Goal: Obtain resource: Obtain resource

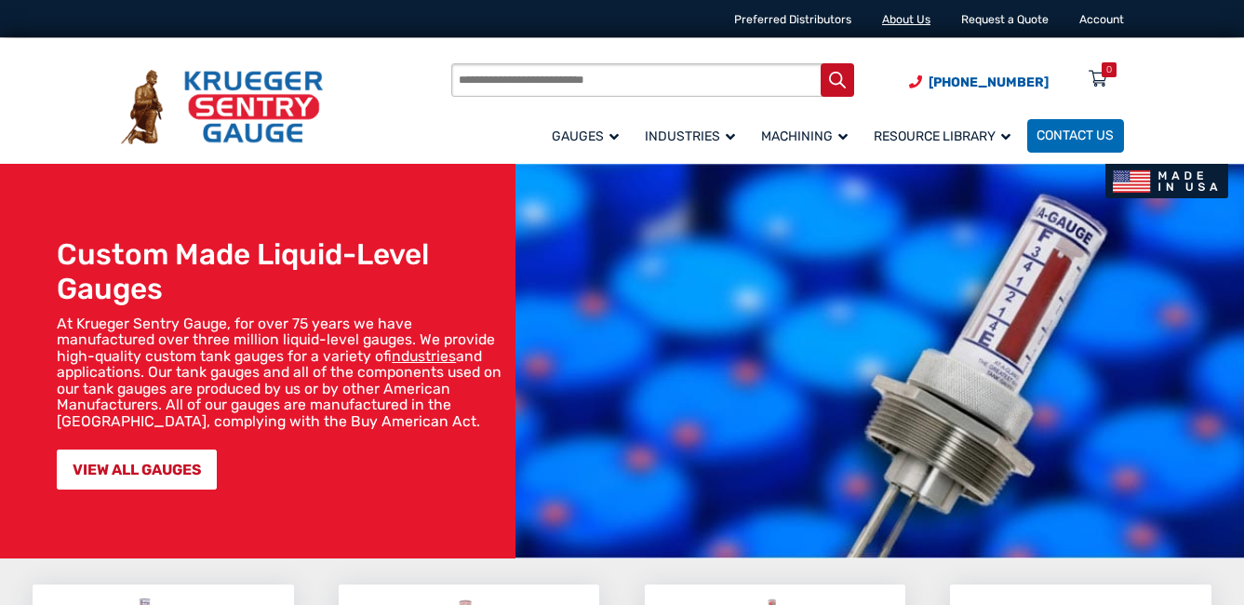
click at [901, 20] on link "About Us" at bounding box center [906, 19] width 48 height 13
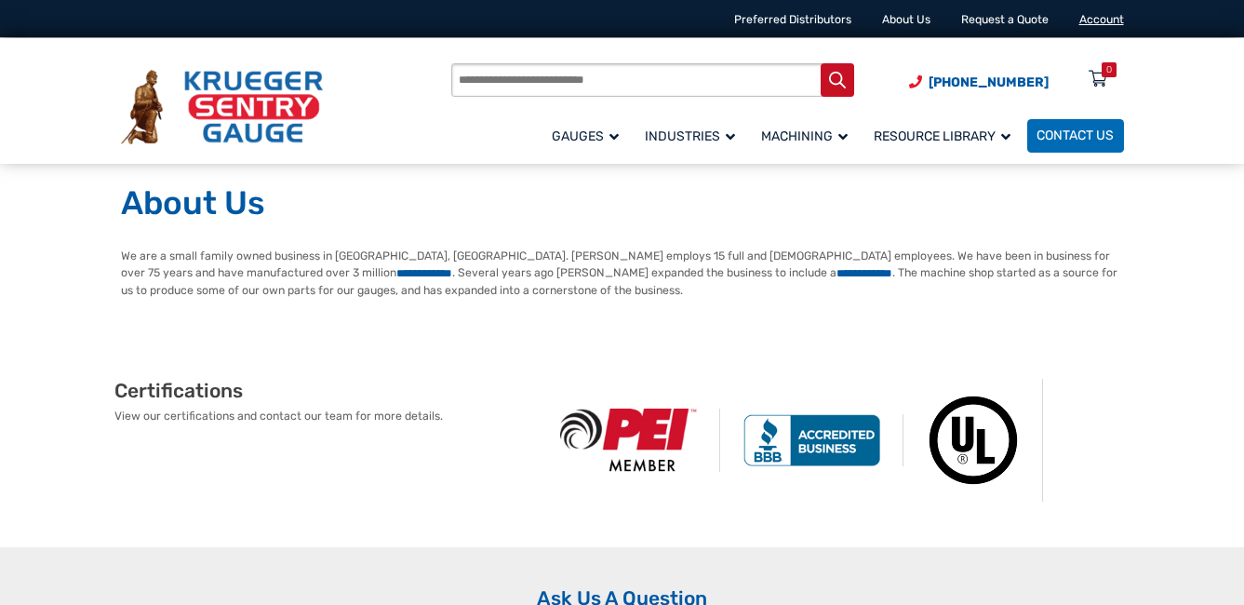
click at [1100, 20] on link "Account" at bounding box center [1101, 19] width 45 height 13
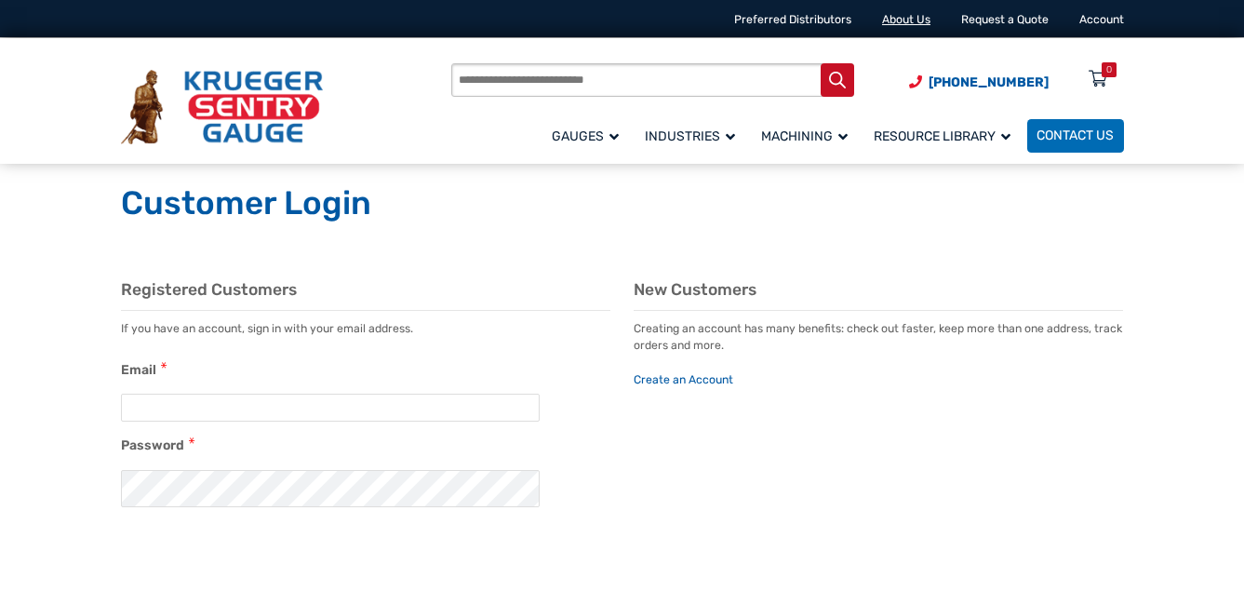
click at [893, 20] on link "About Us" at bounding box center [906, 19] width 48 height 13
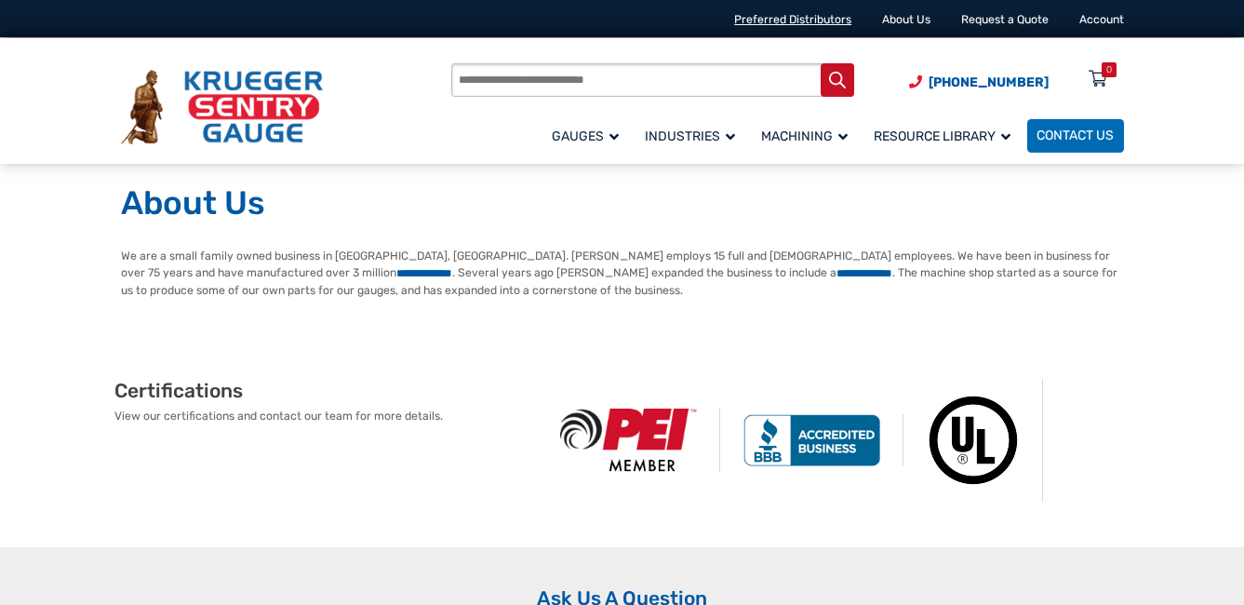
click at [805, 22] on link "Preferred Distributors" at bounding box center [792, 19] width 117 height 13
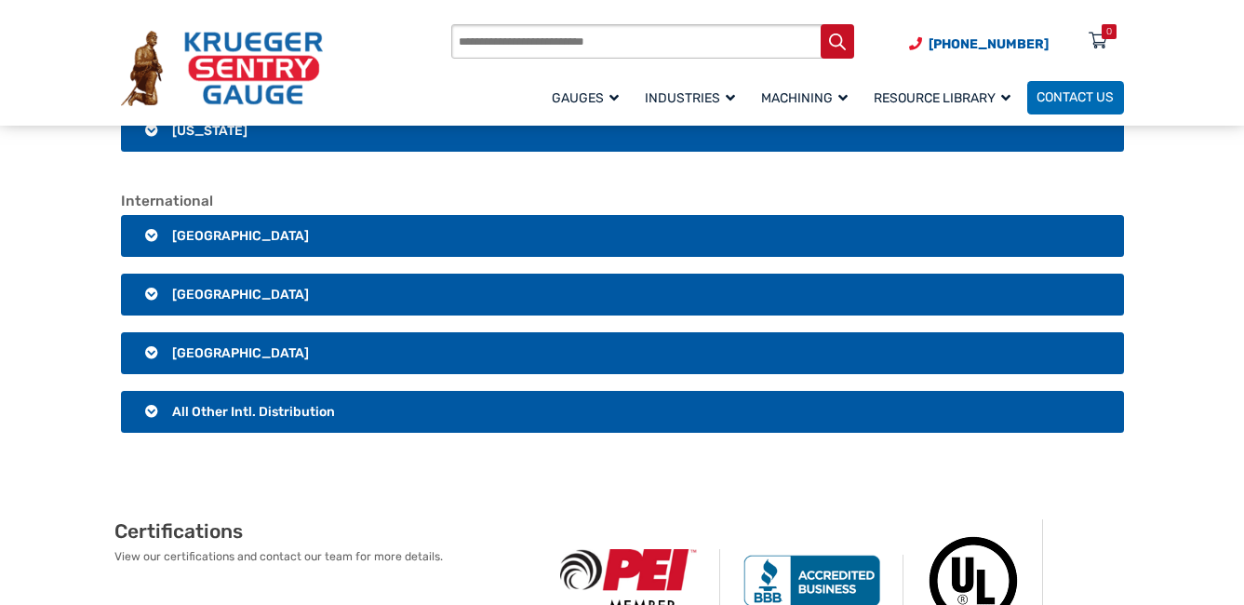
scroll to position [3070, 0]
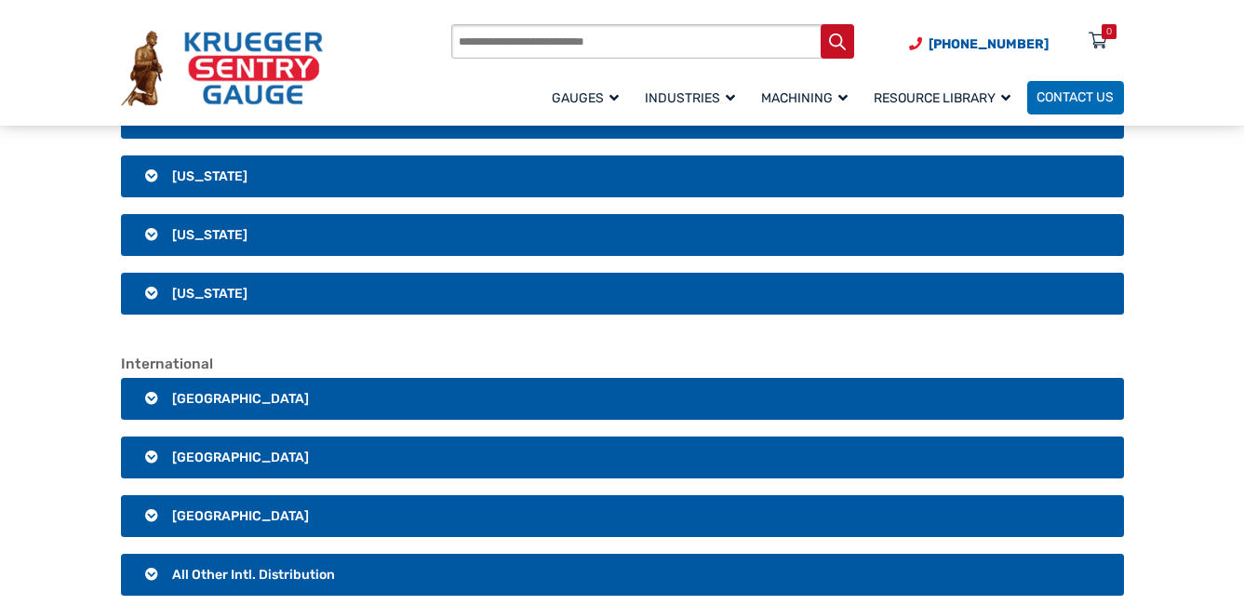
click at [400, 176] on h3 "Wisconsin" at bounding box center [622, 176] width 1003 height 43
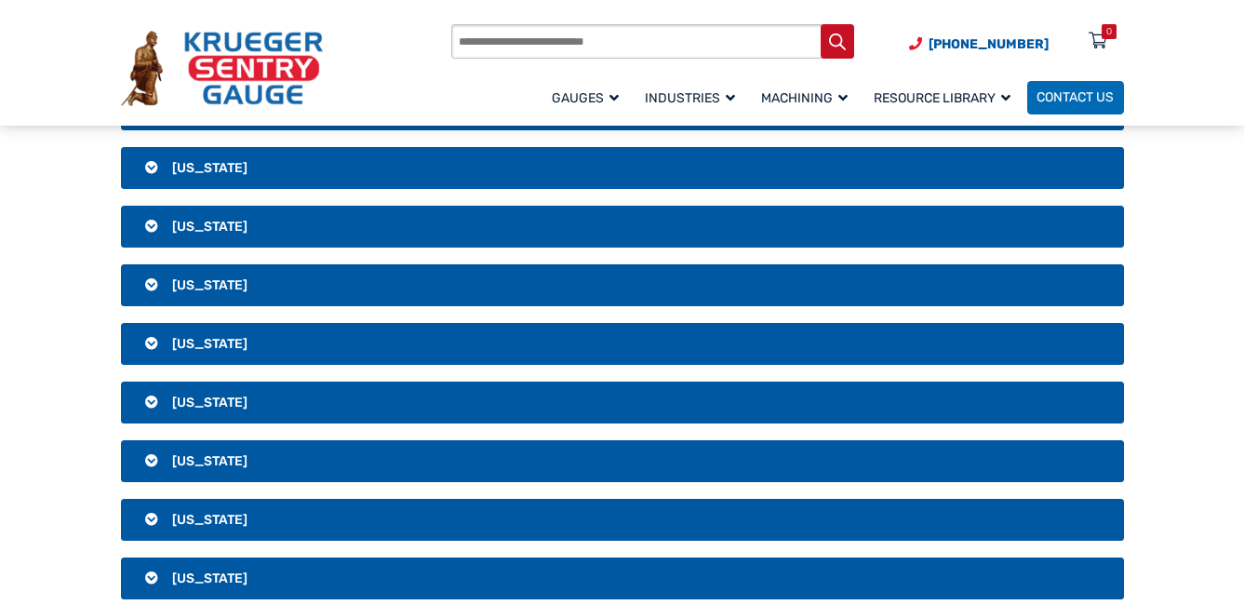
scroll to position [93, 0]
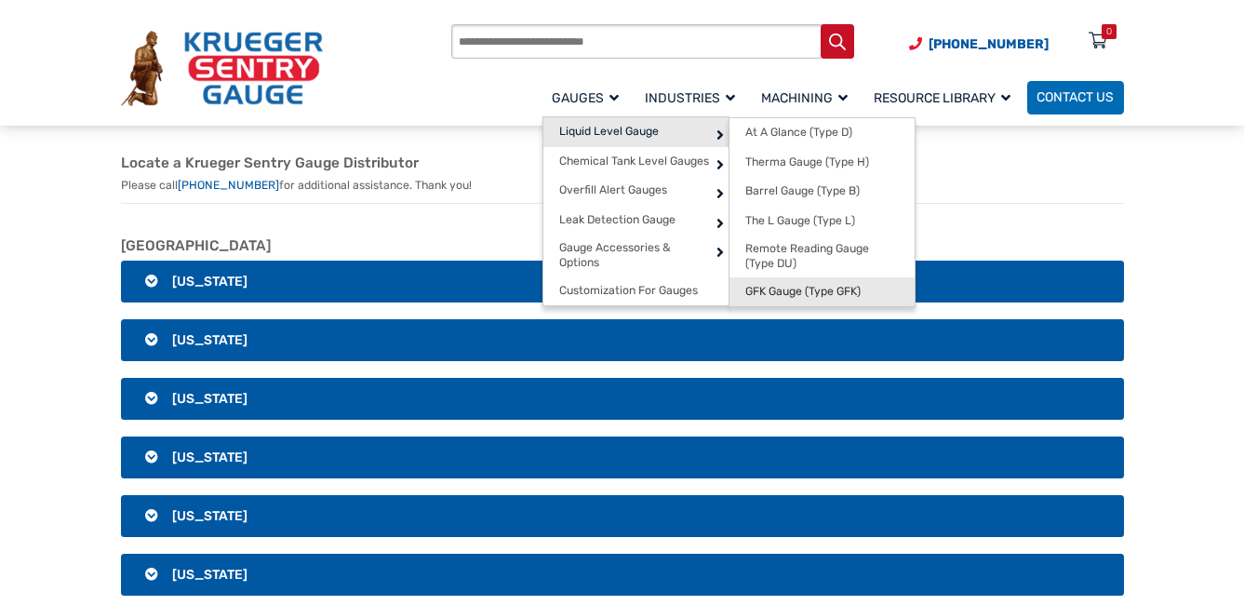
click at [784, 289] on span "GFK Gauge (Type GFK)" at bounding box center [802, 292] width 115 height 14
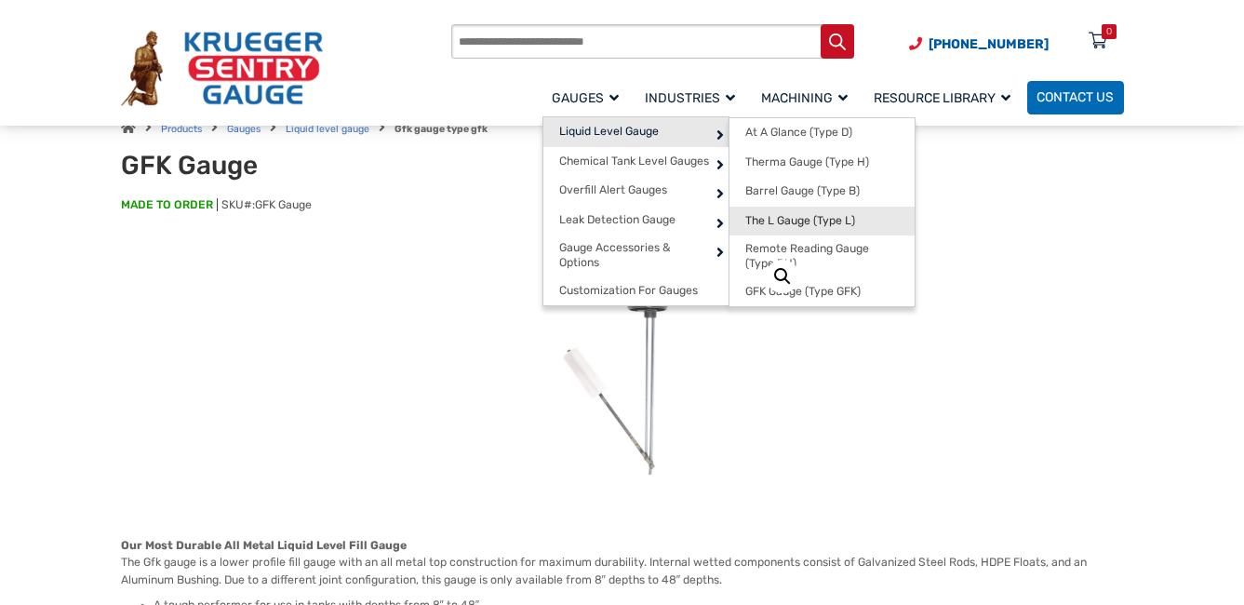
scroll to position [93, 0]
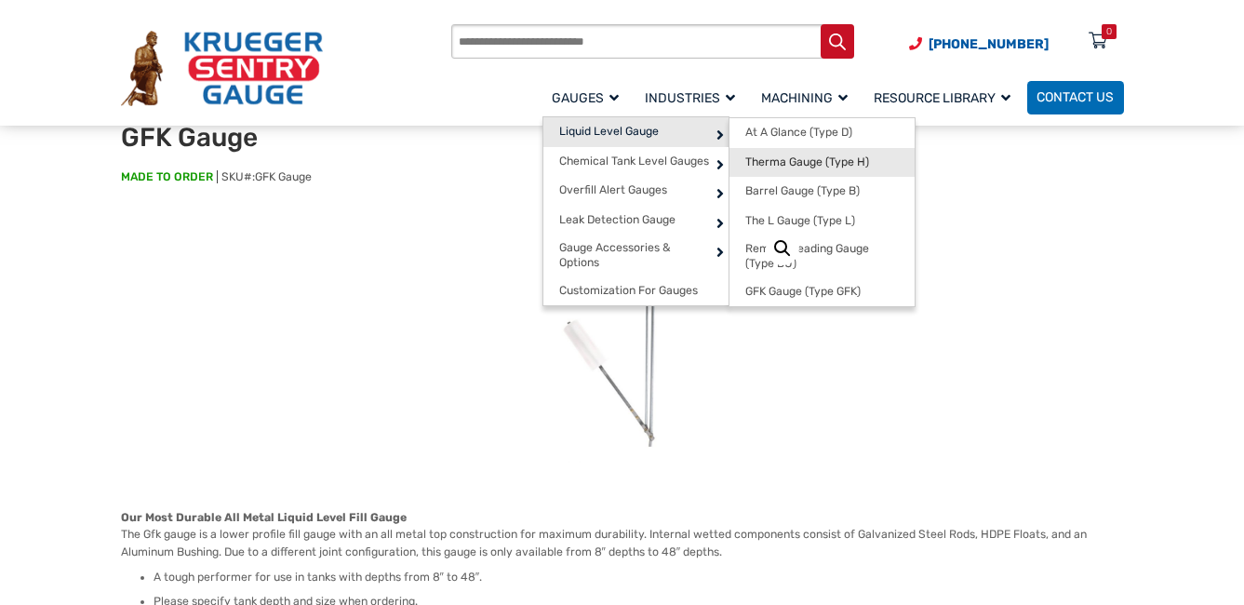
click at [776, 156] on span "Therma Gauge (Type H)" at bounding box center [807, 162] width 124 height 14
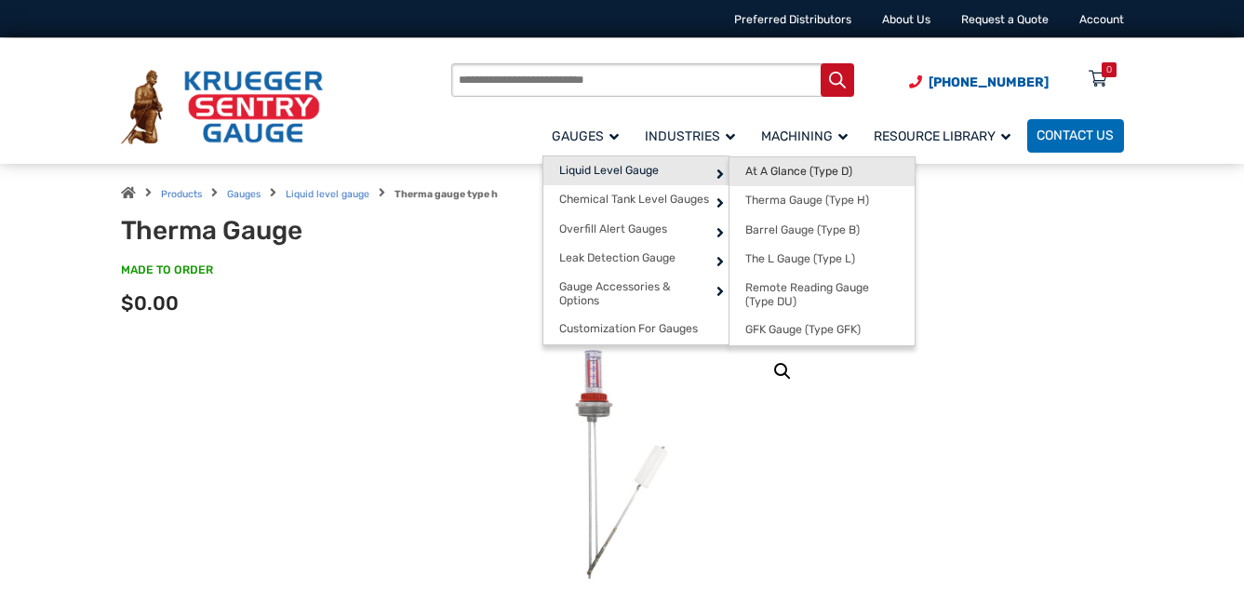
click at [768, 168] on span "At A Glance (Type D)" at bounding box center [798, 172] width 107 height 14
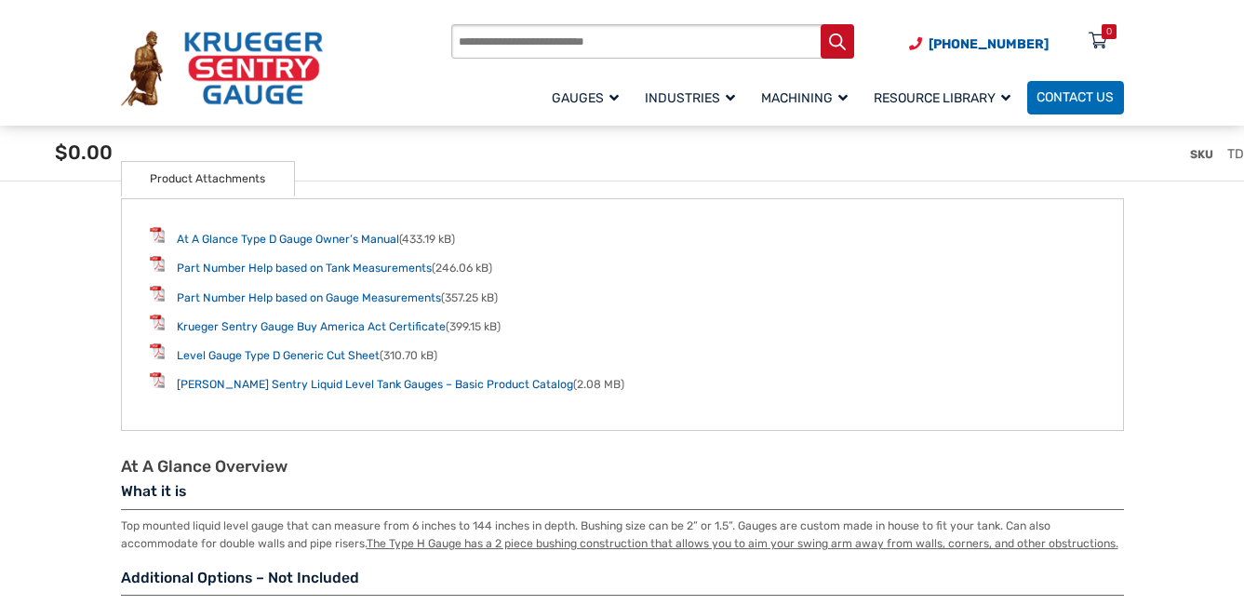
scroll to position [2233, 0]
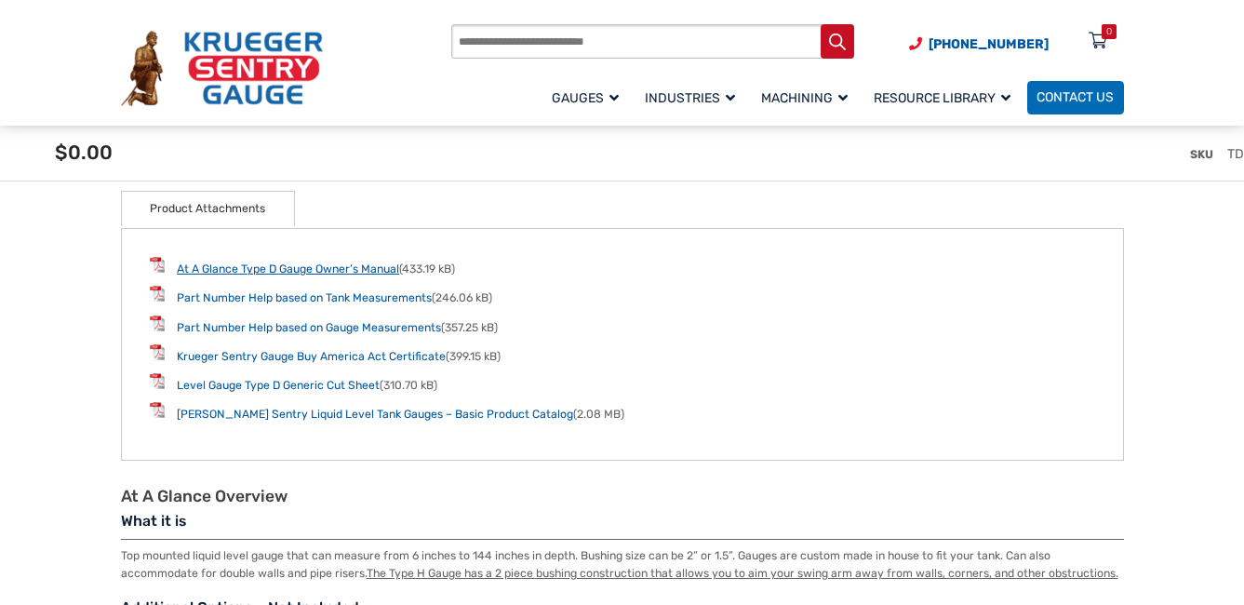
click at [328, 271] on link "At A Glance Type D Gauge Owner’s Manual" at bounding box center [288, 268] width 222 height 13
